Goal: Find specific page/section: Find specific page/section

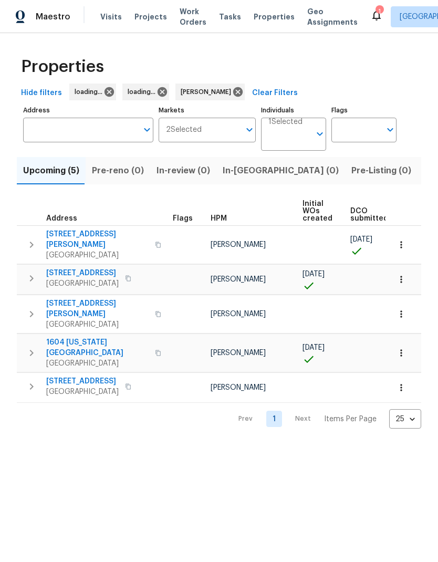
click at [418, 158] on button "Listed (13)" at bounding box center [446, 170] width 56 height 27
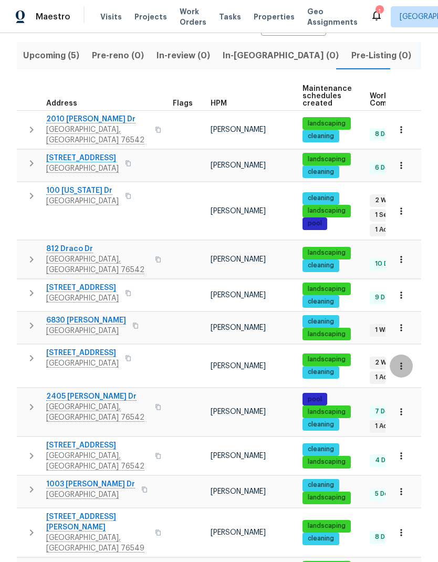
click at [405, 361] on icon "button" at bounding box center [401, 366] width 11 height 11
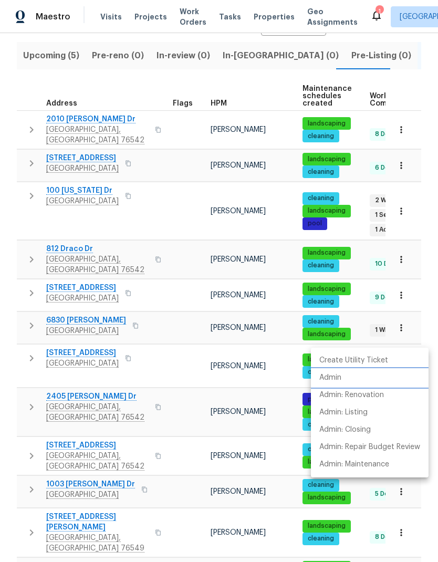
click at [356, 380] on li "Admin" at bounding box center [370, 377] width 118 height 17
click at [70, 325] on div at bounding box center [219, 281] width 438 height 562
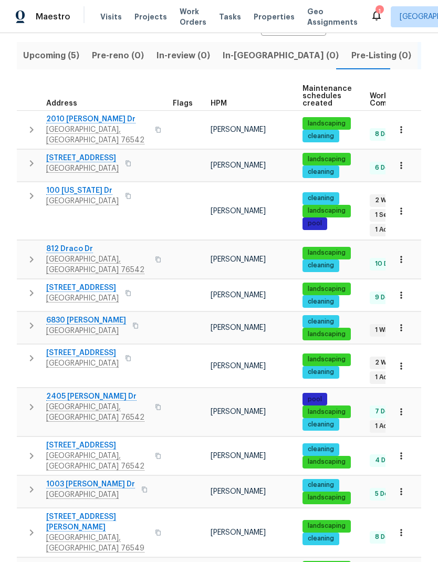
click at [69, 348] on span "[STREET_ADDRESS]" at bounding box center [82, 353] width 73 height 11
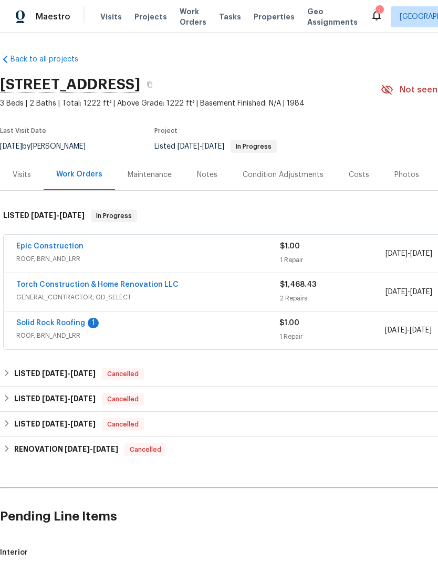
click at [69, 326] on link "Solid Rock Roofing" at bounding box center [50, 322] width 69 height 7
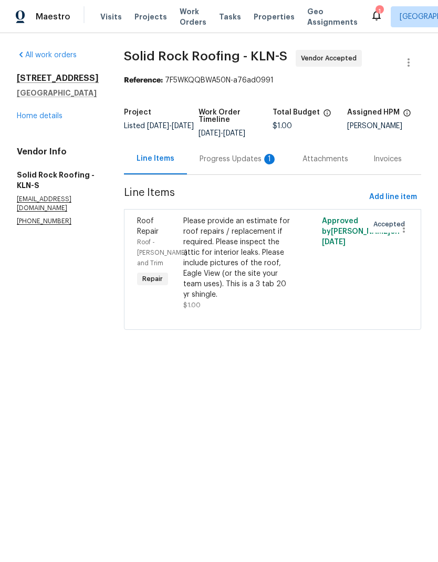
click at [243, 159] on div "Progress Updates 1" at bounding box center [239, 159] width 78 height 11
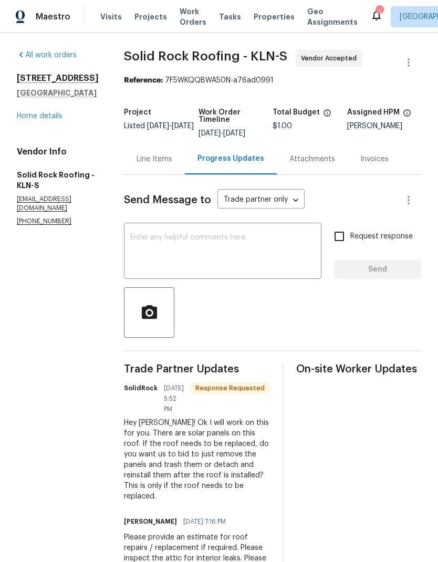
scroll to position [42, 0]
